Goal: Information Seeking & Learning: Learn about a topic

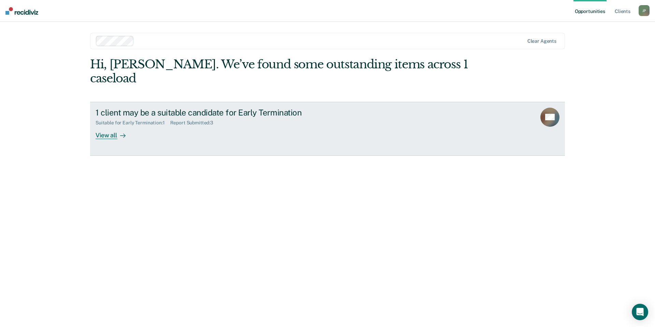
click at [109, 126] on div "View all" at bounding box center [115, 132] width 38 height 13
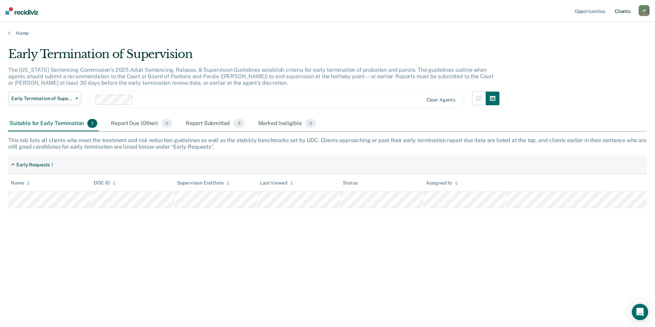
click at [623, 13] on link "Client s" at bounding box center [623, 11] width 18 height 22
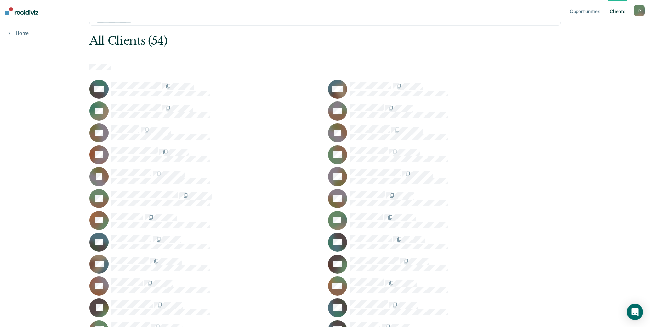
scroll to position [34, 0]
